Goal: Transaction & Acquisition: Obtain resource

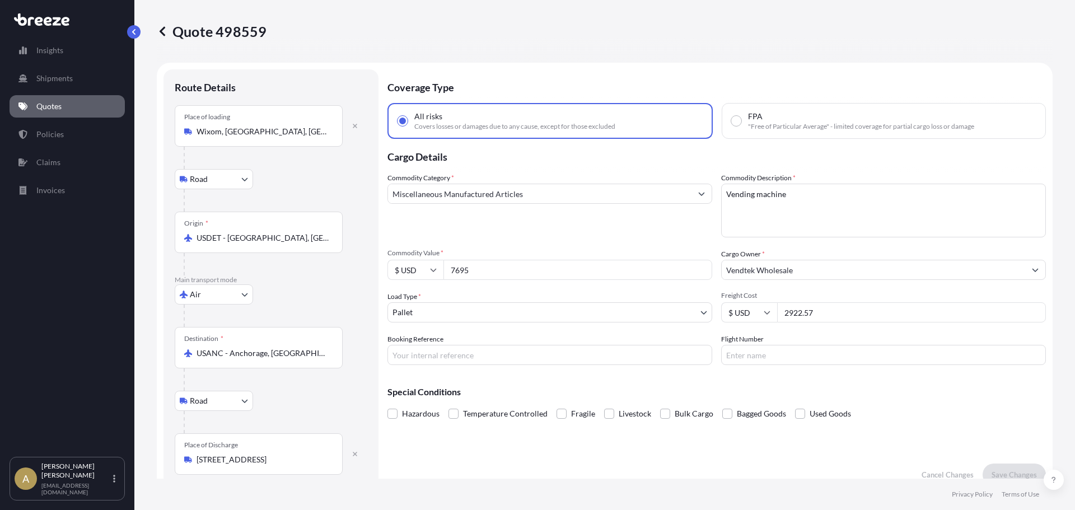
select select "Road"
select select "Air"
select select "Road"
select select "1"
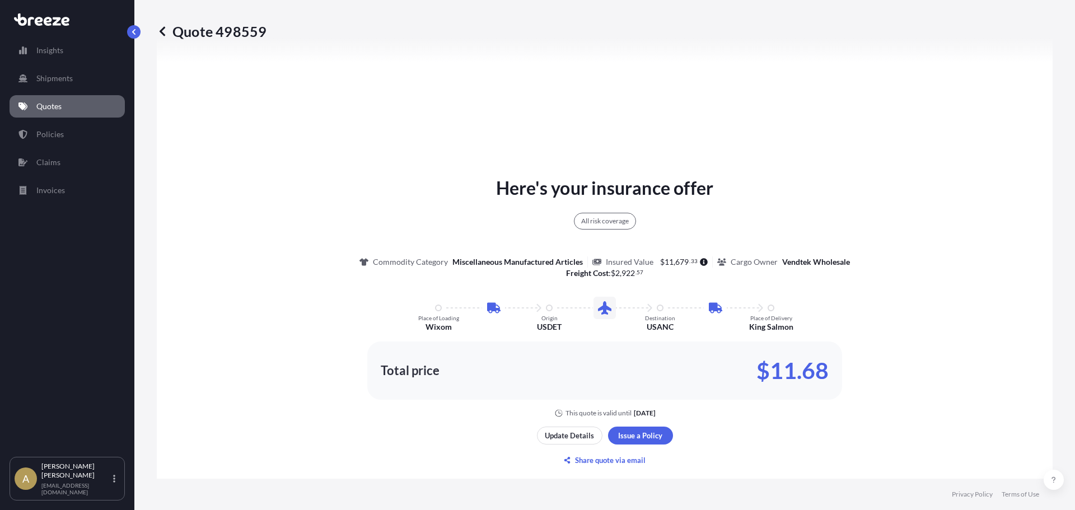
click at [59, 109] on p "Quotes" at bounding box center [48, 106] width 25 height 11
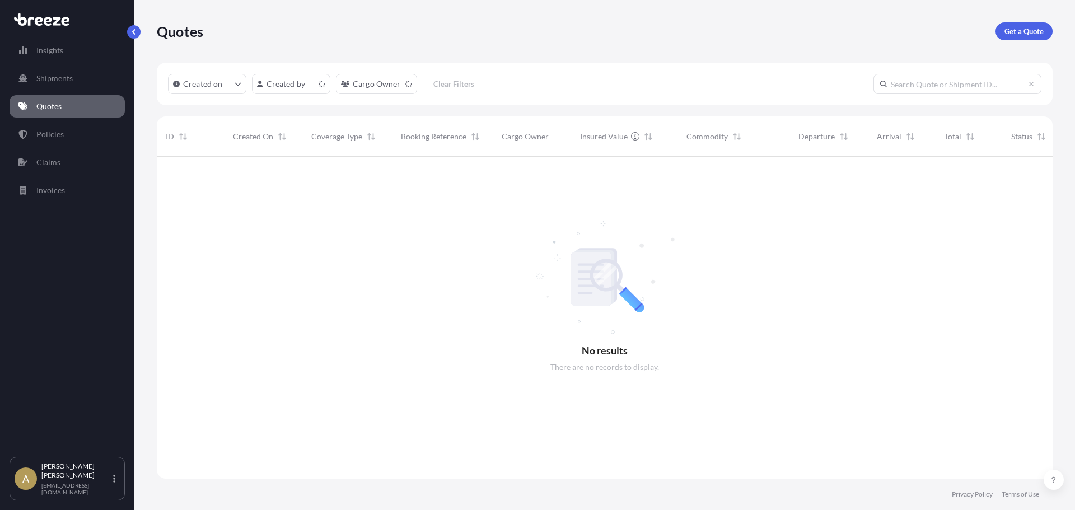
scroll to position [320, 887]
click at [1012, 30] on p "Get a Quote" at bounding box center [1023, 31] width 39 height 11
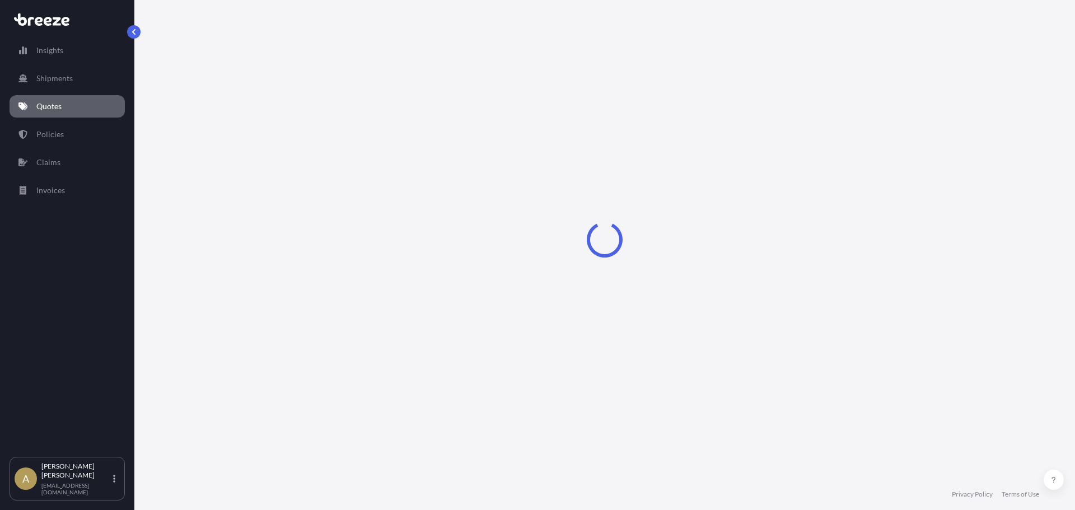
select select "Sea"
select select "1"
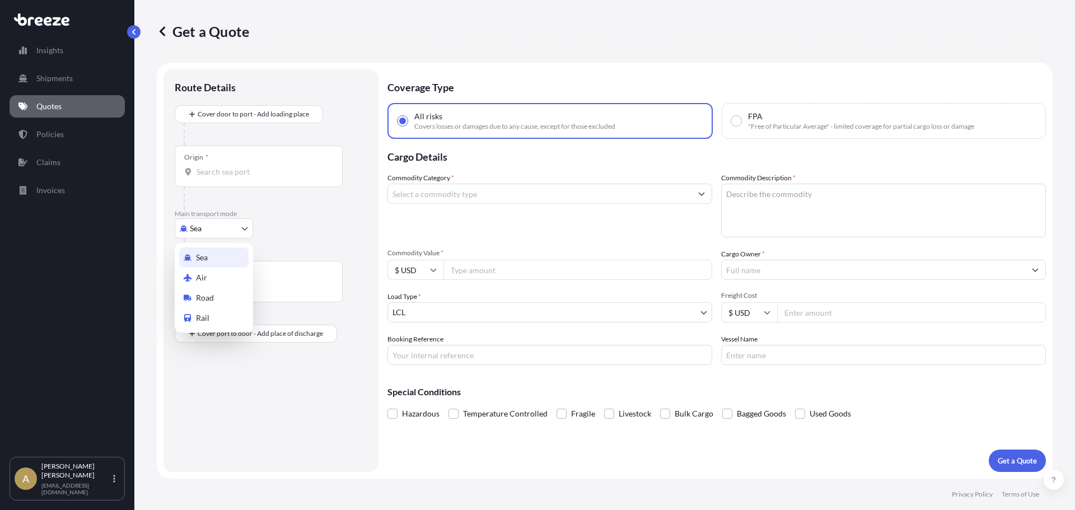
click at [202, 230] on body "Insights Shipments Quotes Policies Claims Invoices A [PERSON_NAME] [PERSON_NAME…" at bounding box center [537, 255] width 1075 height 510
click at [202, 295] on span "Road" at bounding box center [205, 297] width 18 height 11
select select "Road"
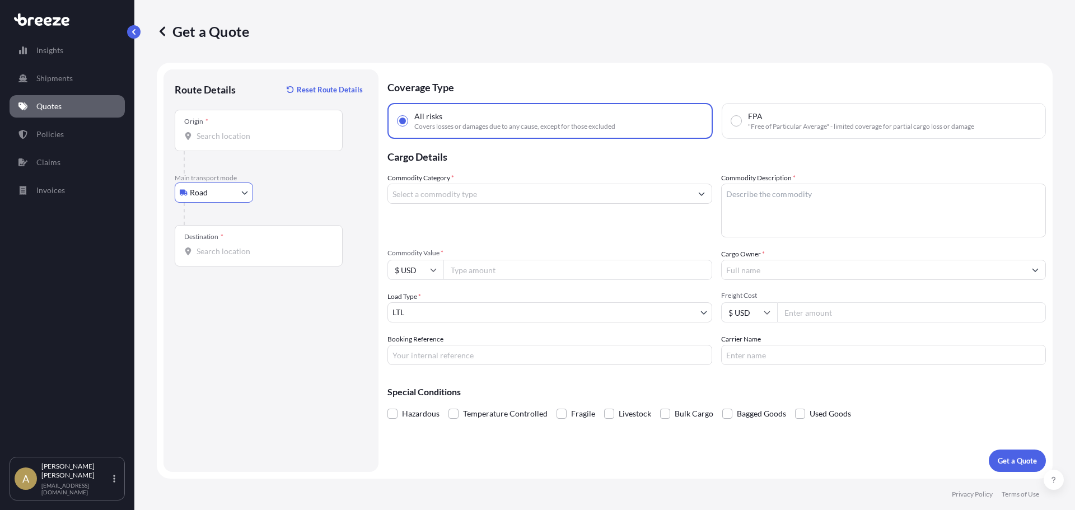
click at [233, 143] on div "Origin *" at bounding box center [259, 130] width 168 height 41
click at [233, 142] on input "Origin *" at bounding box center [263, 135] width 132 height 11
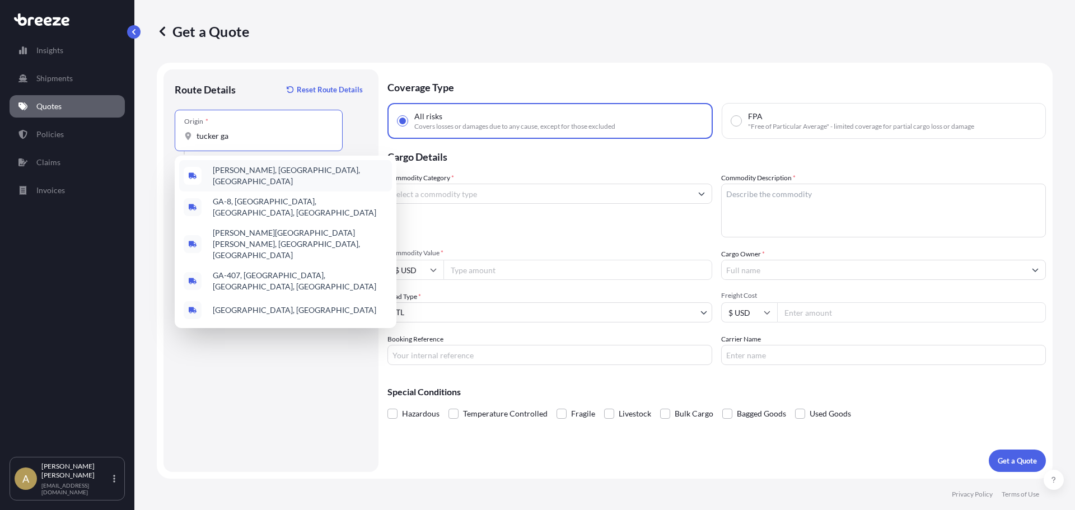
click at [250, 173] on span "[PERSON_NAME], [GEOGRAPHIC_DATA], [GEOGRAPHIC_DATA]" at bounding box center [300, 176] width 175 height 22
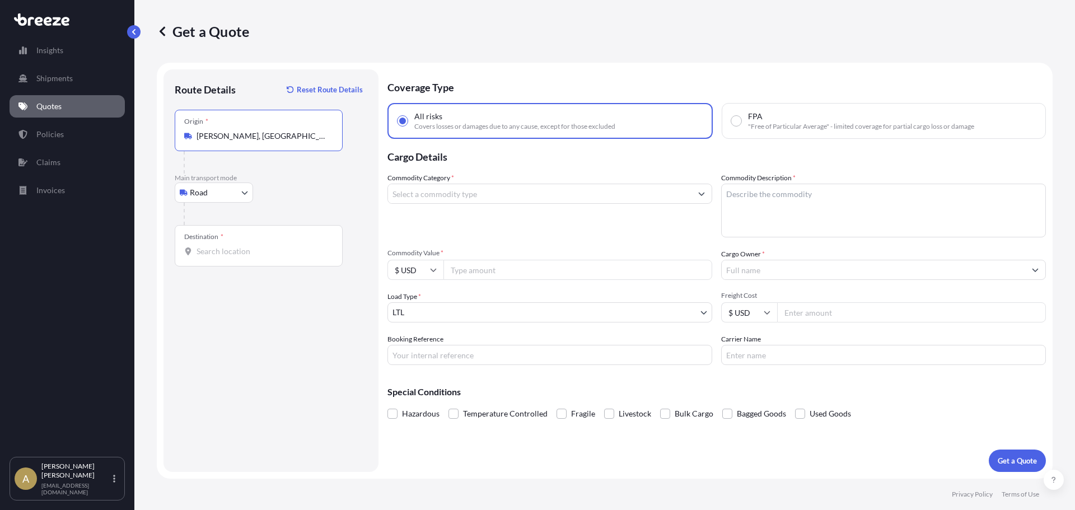
type input "[PERSON_NAME], [GEOGRAPHIC_DATA], [GEOGRAPHIC_DATA]"
click at [211, 224] on div at bounding box center [276, 214] width 184 height 22
click at [218, 239] on div "Destination *" at bounding box center [203, 236] width 39 height 9
click at [218, 246] on input "Destination *" at bounding box center [263, 251] width 132 height 11
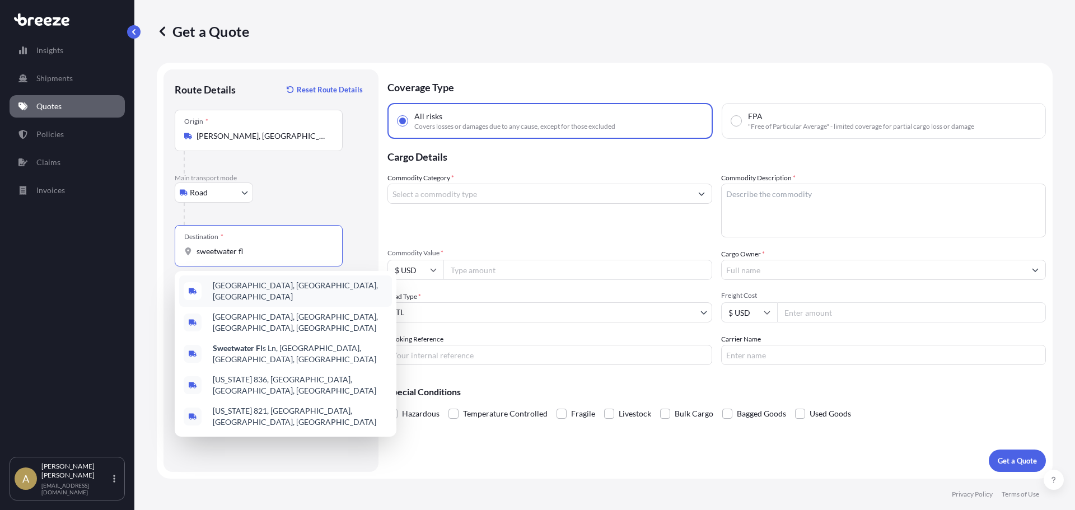
click at [260, 298] on div "[GEOGRAPHIC_DATA], [GEOGRAPHIC_DATA], [GEOGRAPHIC_DATA]" at bounding box center [285, 290] width 213 height 31
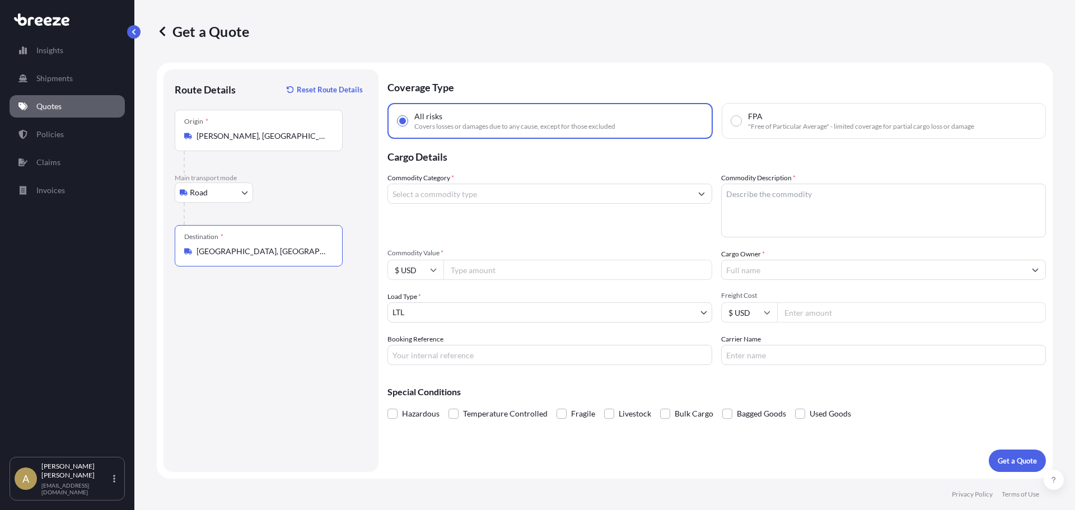
type input "[GEOGRAPHIC_DATA], [GEOGRAPHIC_DATA], [GEOGRAPHIC_DATA]"
click at [445, 198] on input "Commodity Category *" at bounding box center [539, 194] width 303 height 20
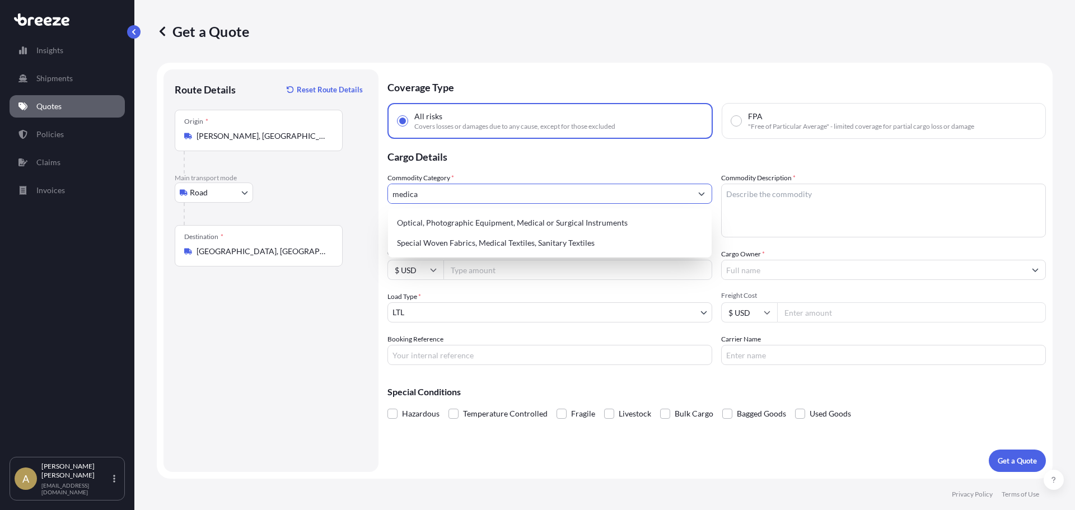
click at [454, 216] on div "Optical, Photographic Equipment, Medical or Surgical Instruments" at bounding box center [549, 223] width 315 height 20
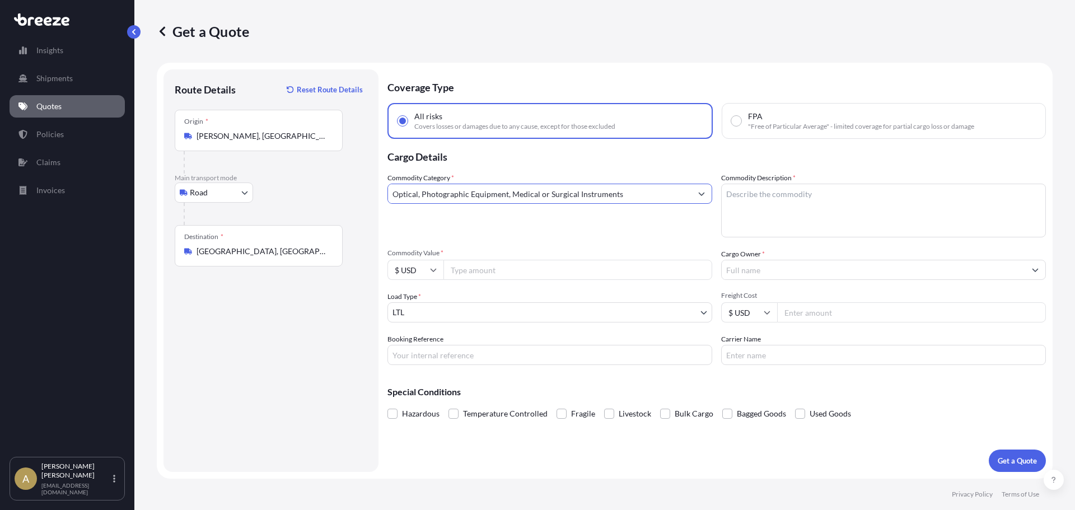
type input "Optical, Photographic Equipment, Medical or Surgical Instruments"
click at [745, 216] on textarea "Commodity Description *" at bounding box center [883, 211] width 325 height 54
type textarea "Surgical aspirator"
click at [589, 268] on input "Commodity Value *" at bounding box center [577, 270] width 269 height 20
type input "2400"
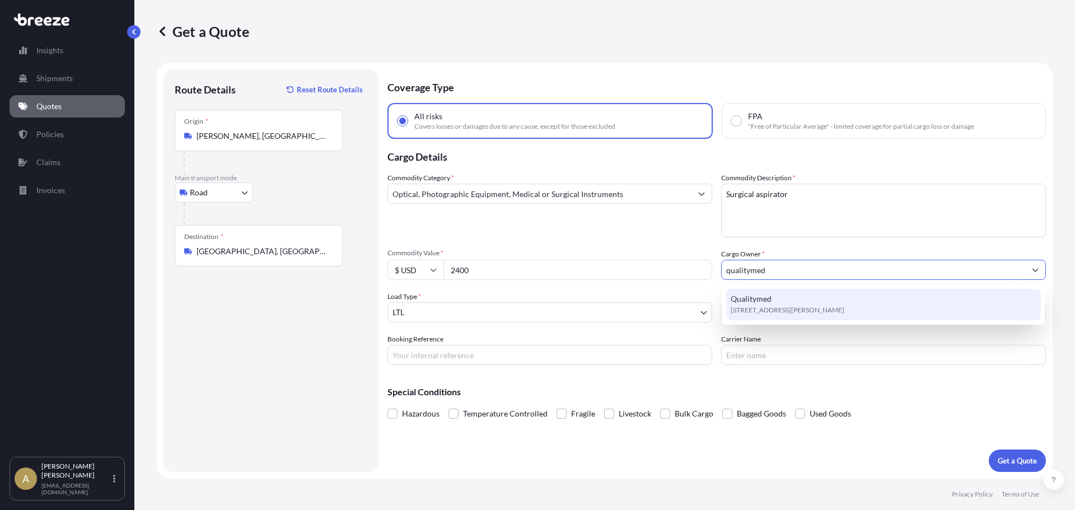
click at [906, 302] on div "Qualitymed [STREET_ADDRESS][PERSON_NAME]" at bounding box center [883, 304] width 315 height 31
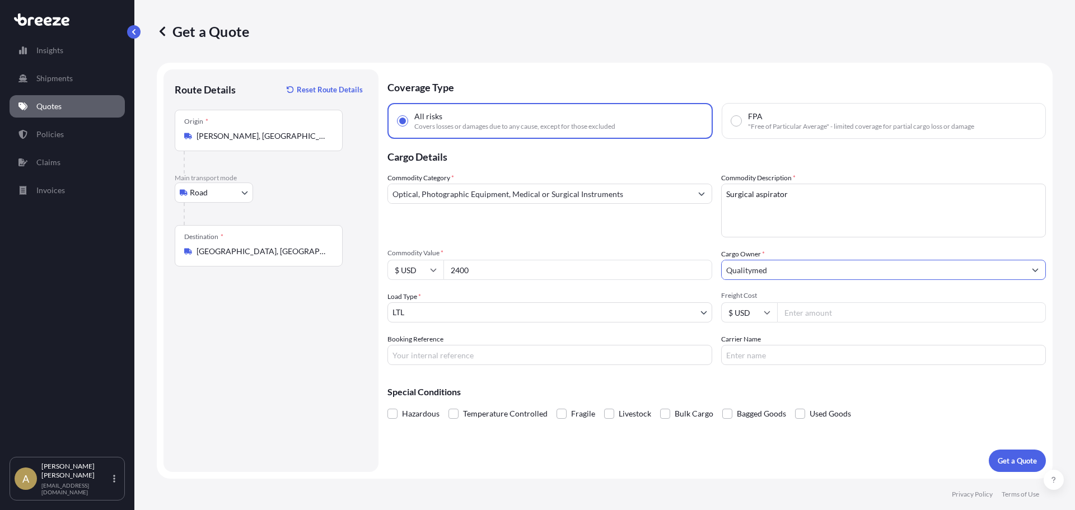
type input "Qualitymed"
click at [895, 316] on input "Freight Cost" at bounding box center [911, 312] width 269 height 20
type input "103.53"
click at [1016, 460] on p "Get a Quote" at bounding box center [1017, 460] width 39 height 11
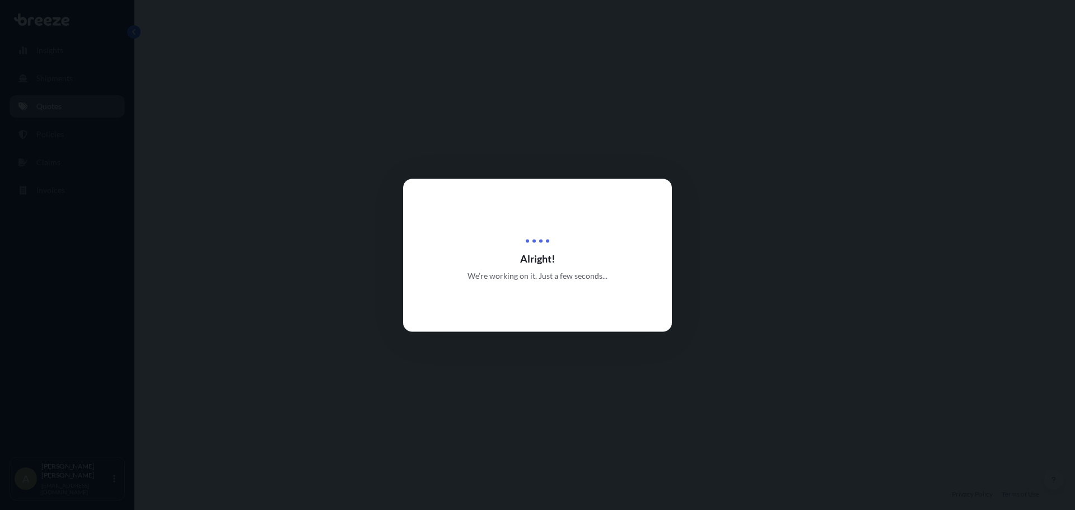
select select "Road"
select select "1"
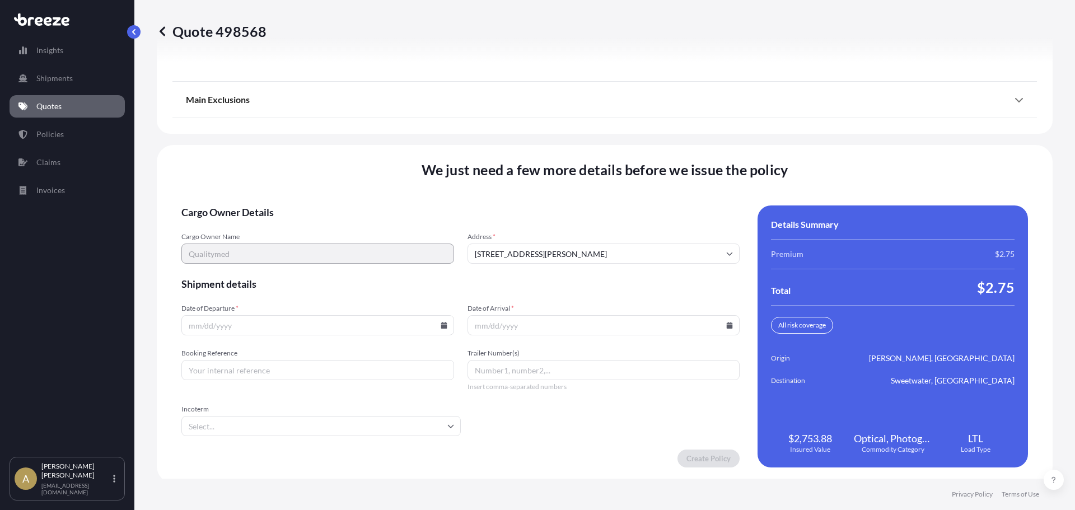
scroll to position [1445, 0]
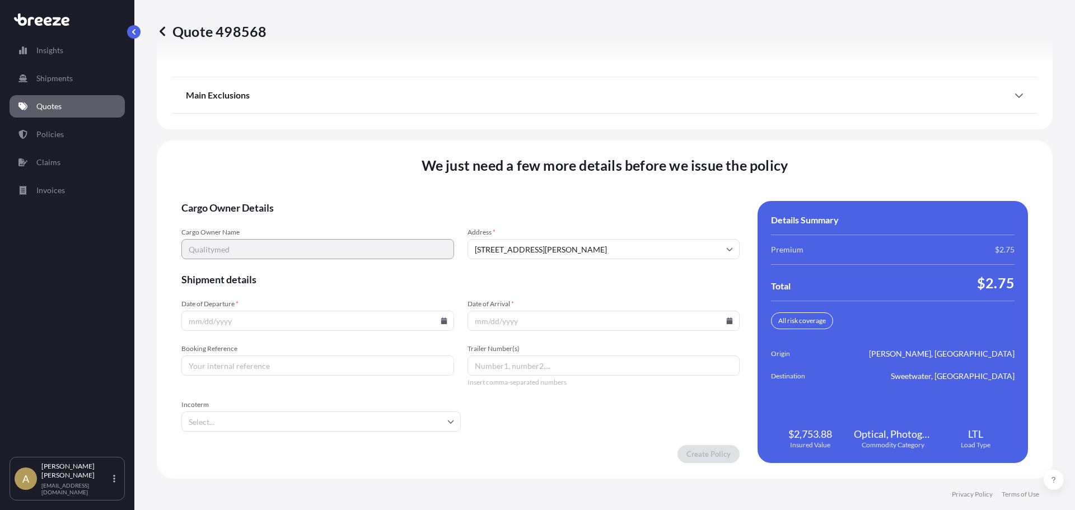
click at [345, 311] on input "Date of Departure *" at bounding box center [317, 321] width 273 height 20
click at [442, 323] on icon at bounding box center [444, 320] width 6 height 7
click at [268, 198] on button "9" at bounding box center [264, 200] width 18 height 18
type input "[DATE]"
click at [727, 321] on icon at bounding box center [730, 320] width 6 height 7
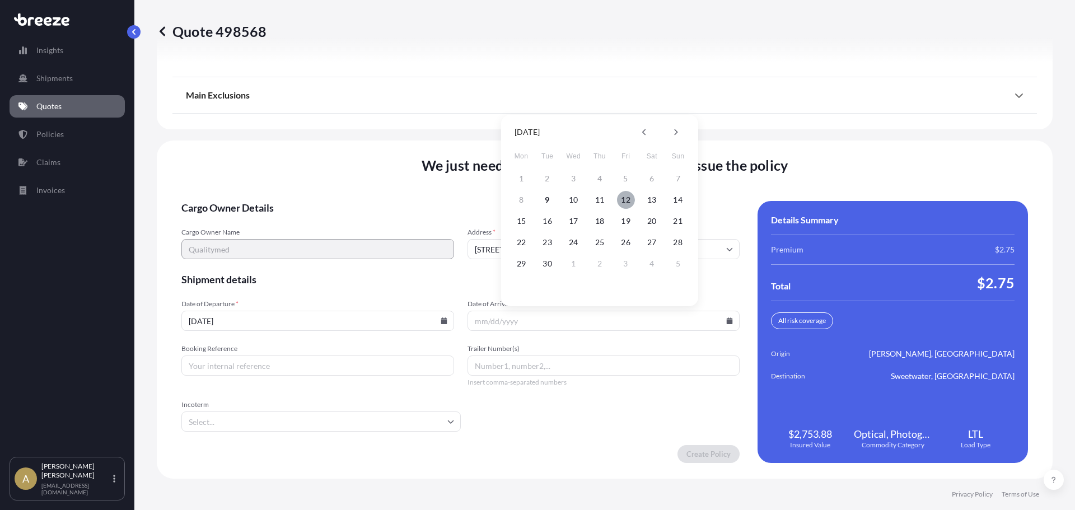
click at [623, 202] on button "12" at bounding box center [626, 200] width 18 height 18
type input "[DATE]"
